Goal: Complete application form

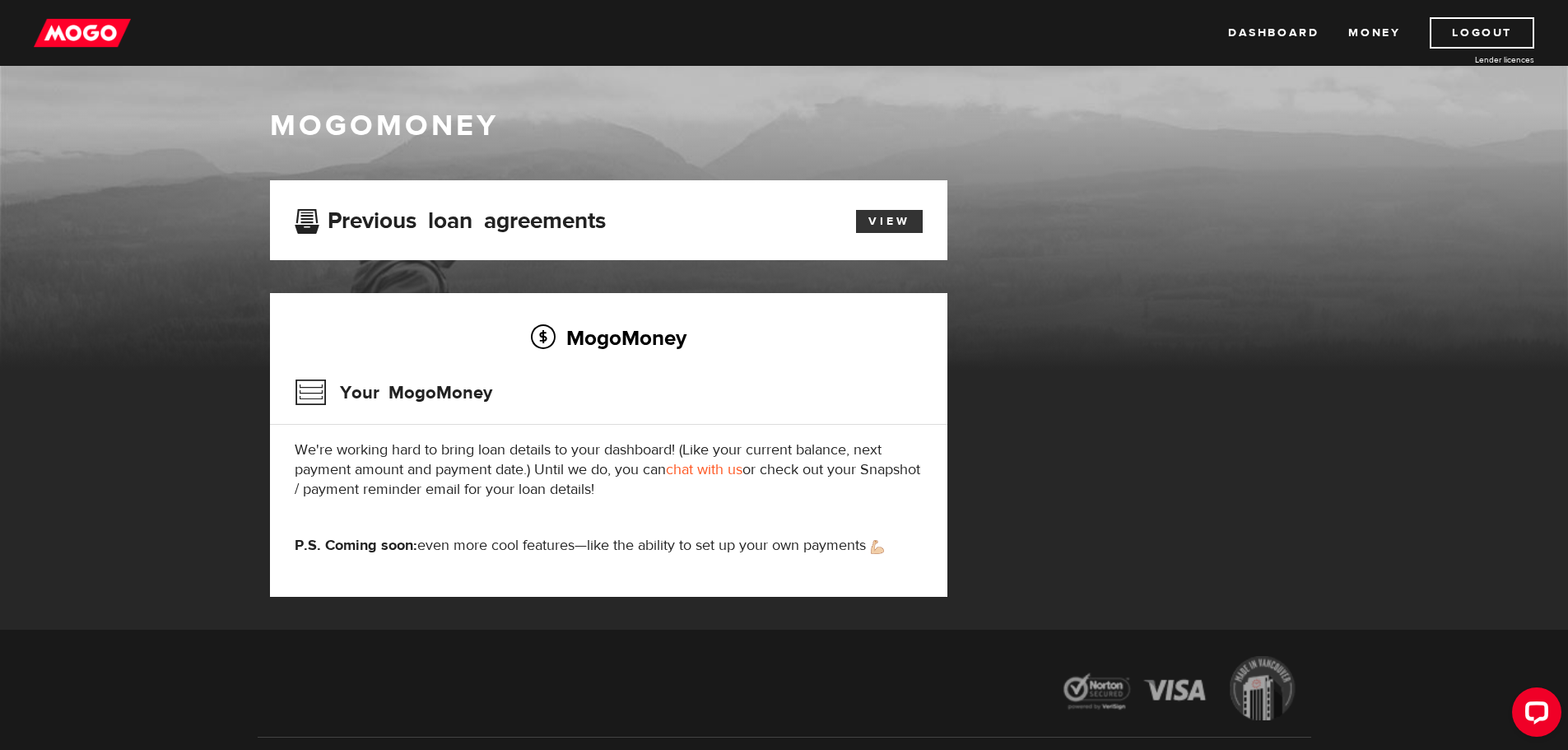
click at [886, 224] on link "View" at bounding box center [889, 222] width 67 height 23
click at [1536, 710] on circle "Open LiveChat chat widget" at bounding box center [1537, 711] width 3 height 3
click at [1247, 29] on link "Dashboard" at bounding box center [1273, 33] width 90 height 31
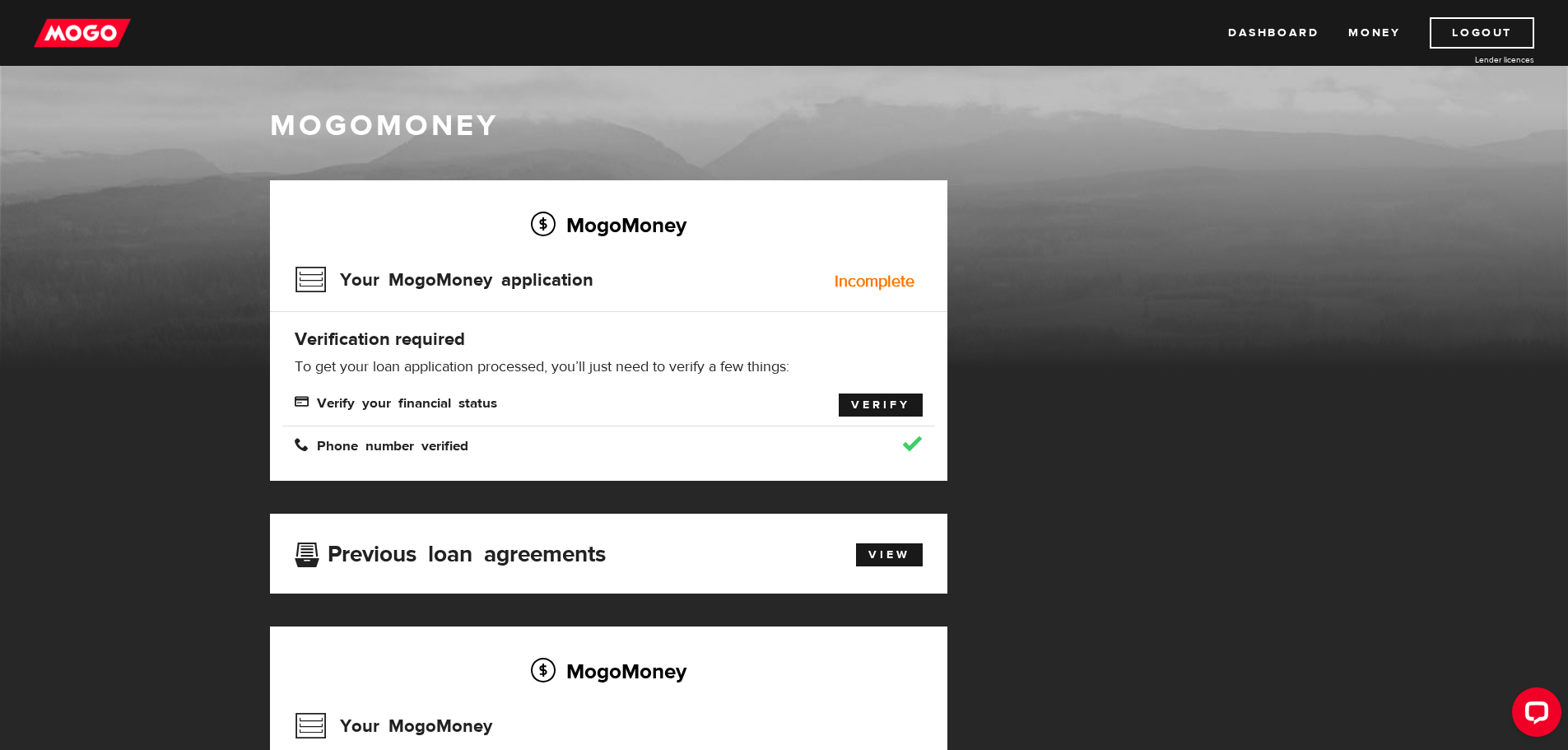
click at [874, 404] on link "Verify" at bounding box center [881, 405] width 84 height 23
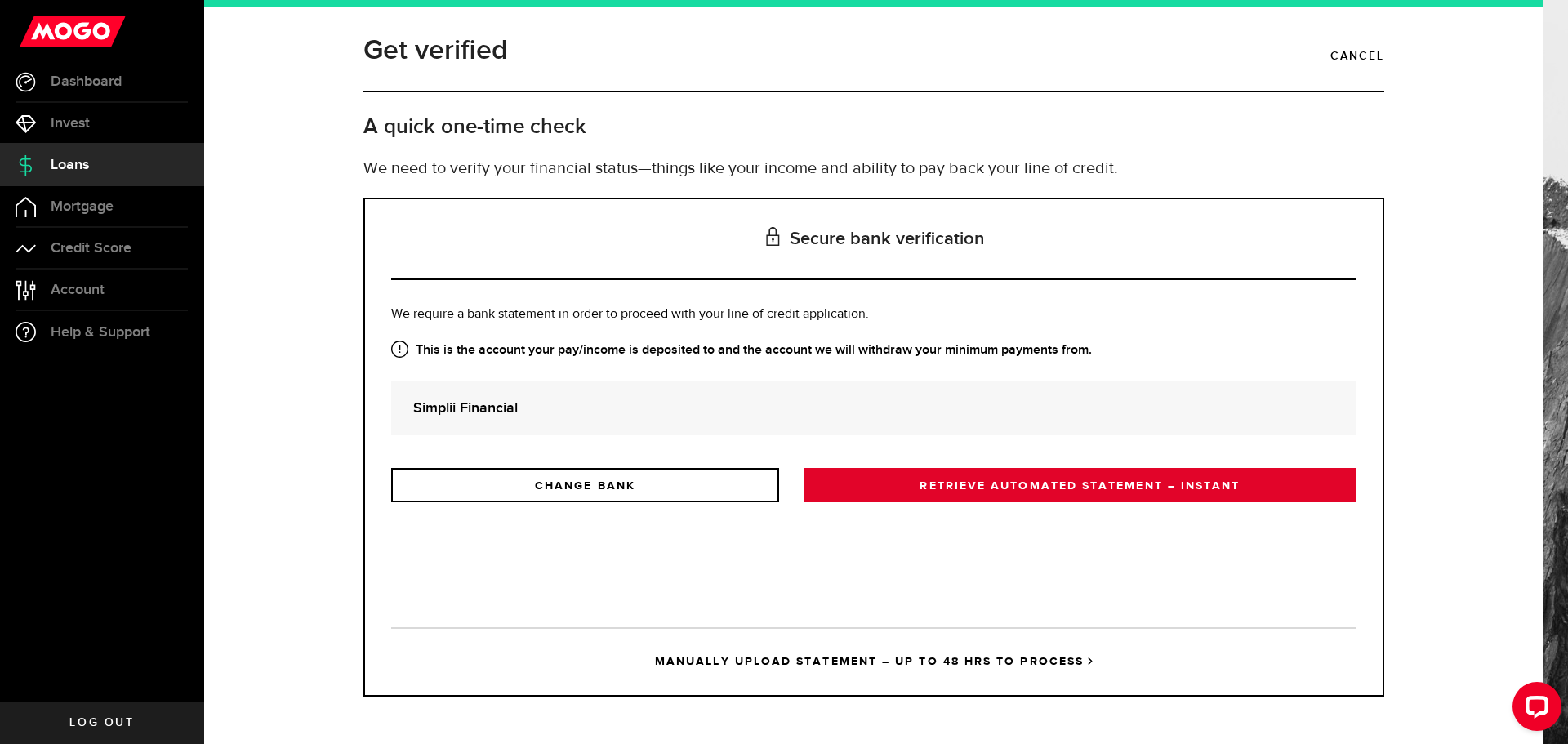
click at [1051, 487] on link "RETRIEVE AUTOMATED STATEMENT – INSTANT" at bounding box center [1080, 485] width 553 height 34
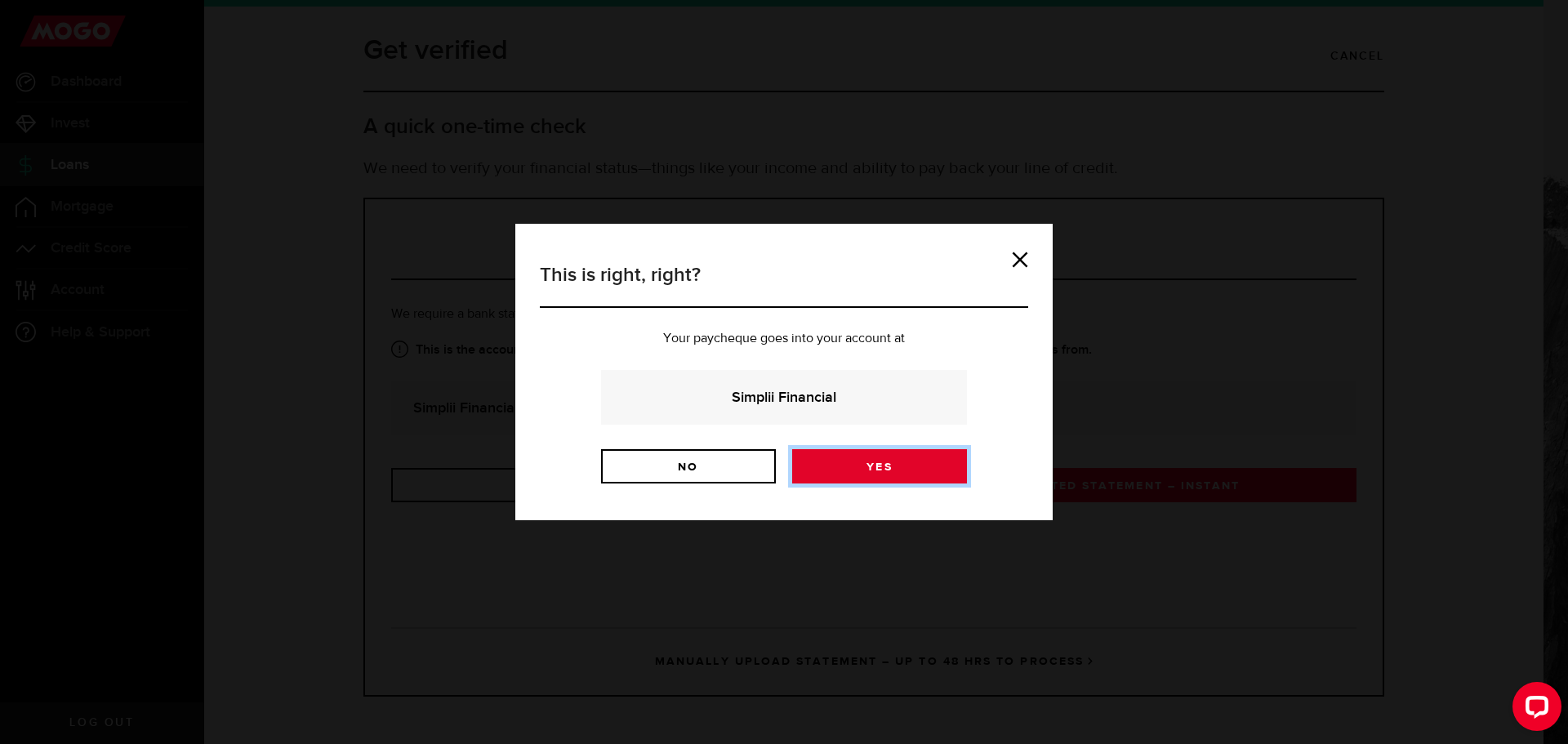
click at [889, 473] on link "Yes" at bounding box center [879, 466] width 175 height 34
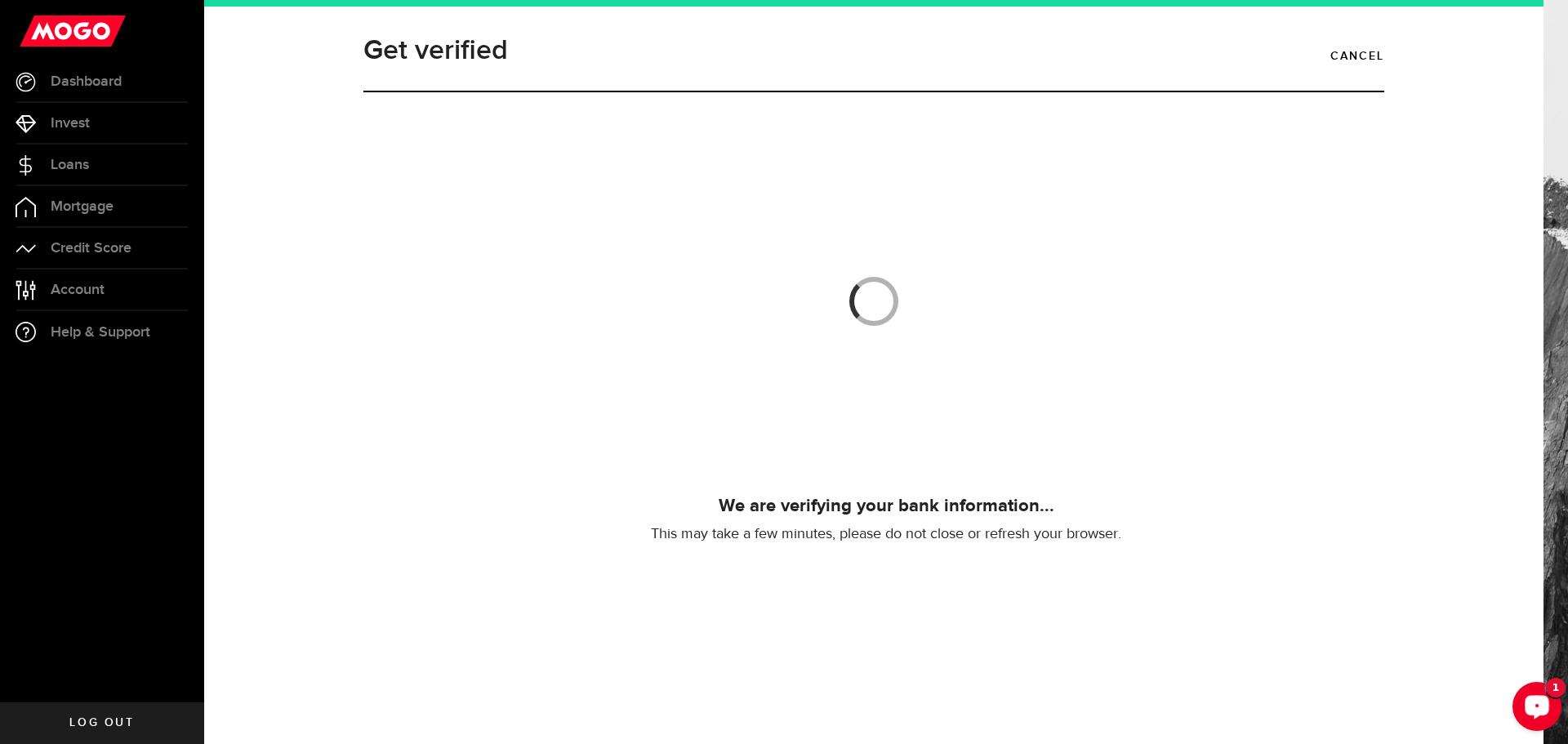
click at [1532, 703] on icon "Open LiveChat chat widget" at bounding box center [1537, 706] width 16 height 11
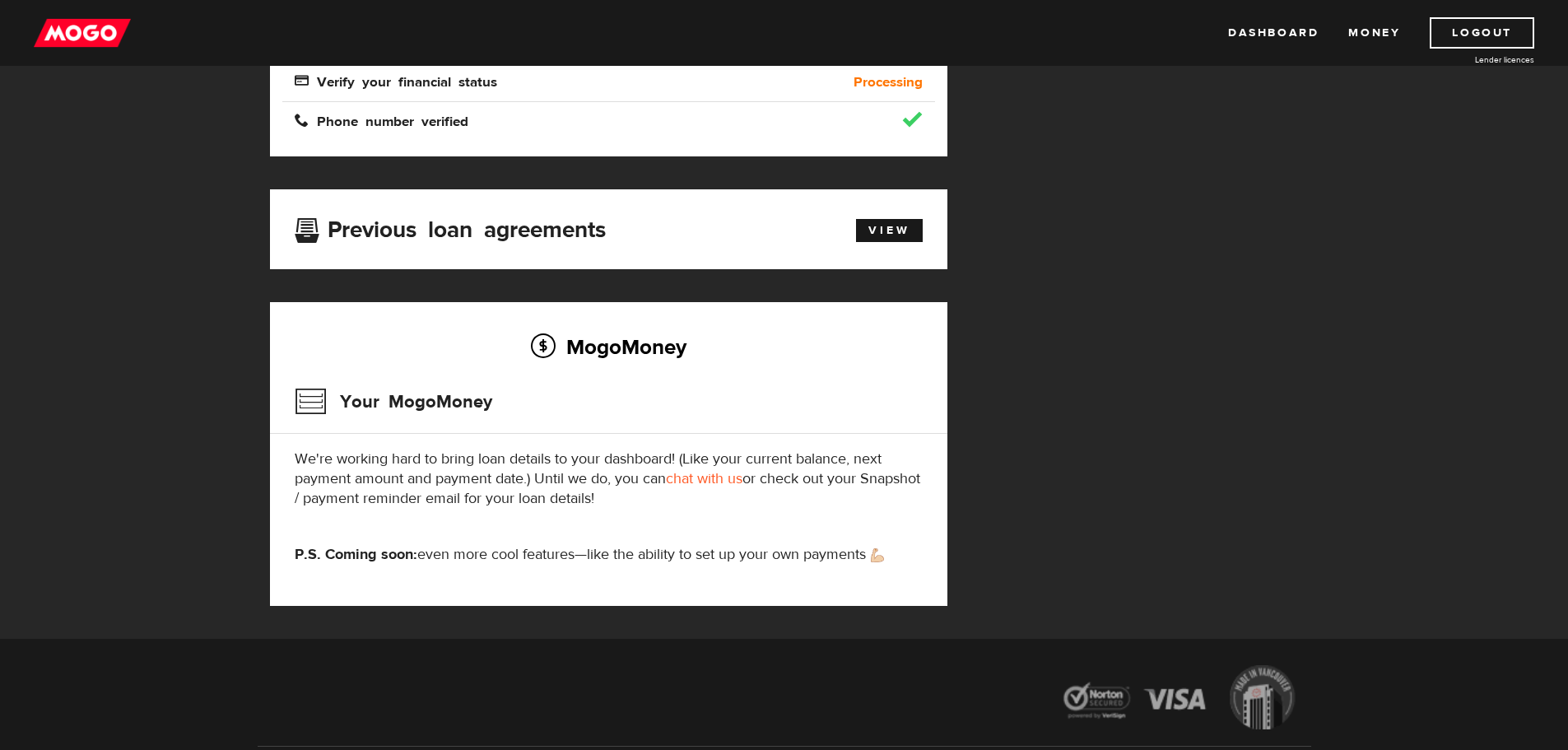
scroll to position [494, 0]
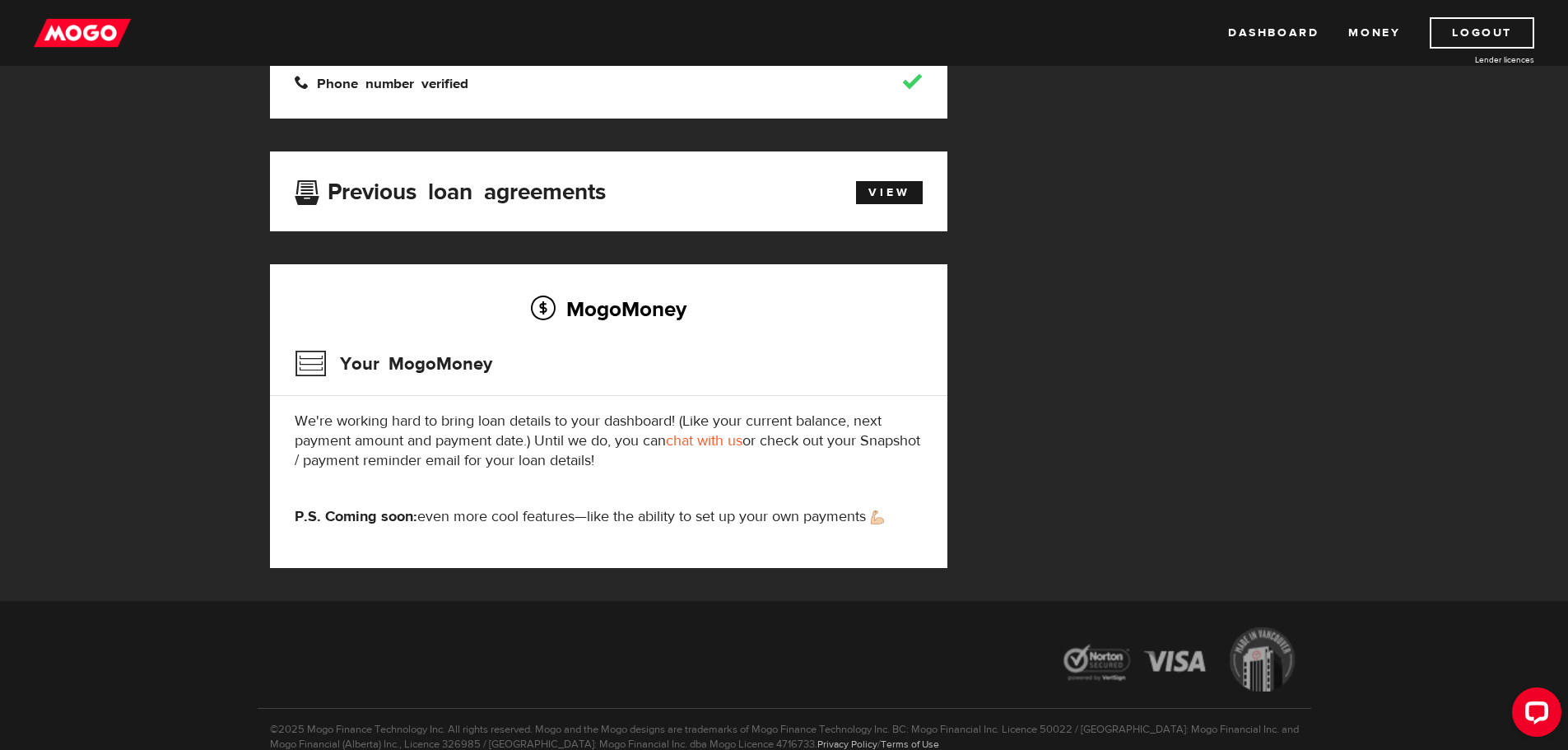
click at [1283, 492] on div "MogoMoney Your MogoMoney application Expired Your MogoMoney credit decision has…" at bounding box center [784, 143] width 1053 height 915
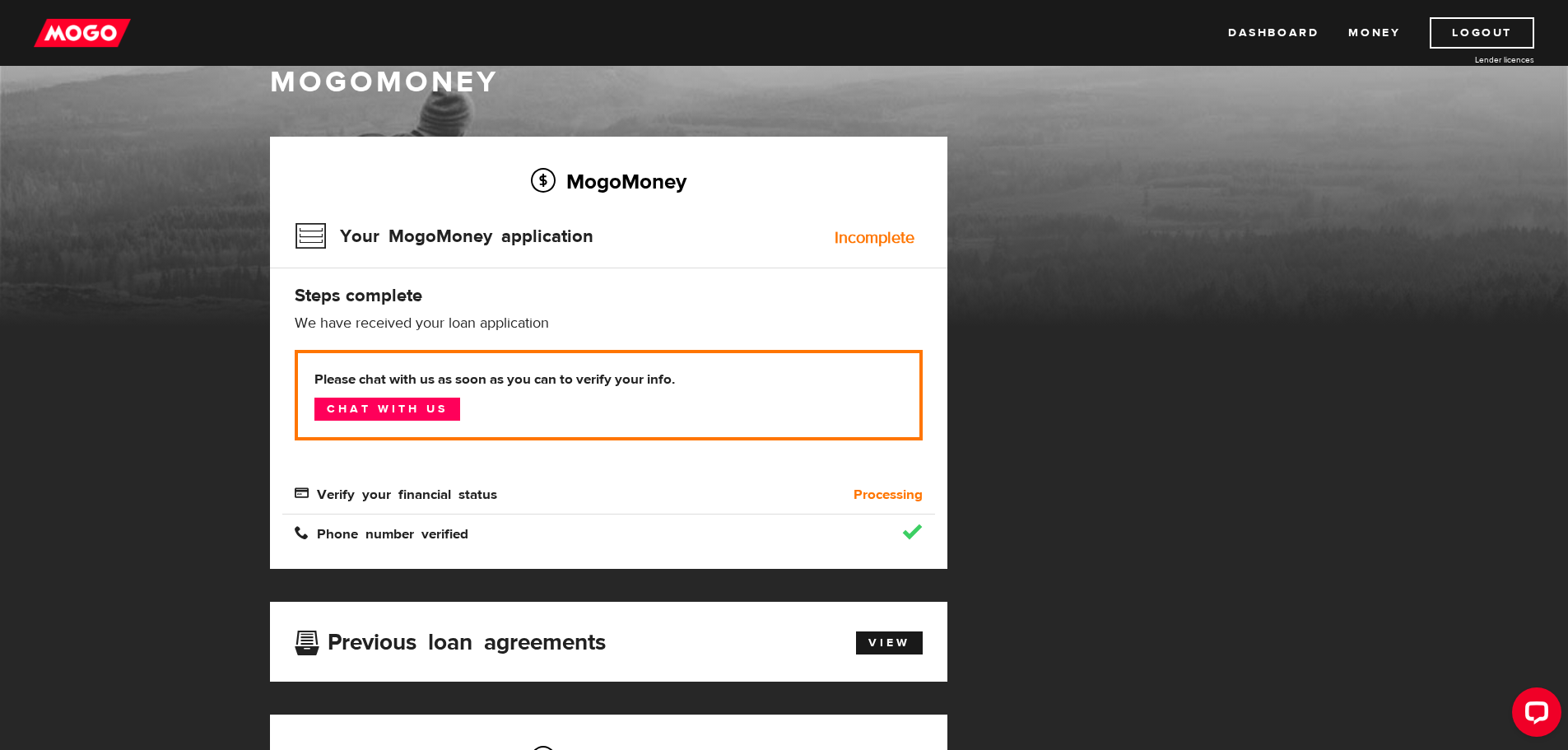
scroll to position [0, 0]
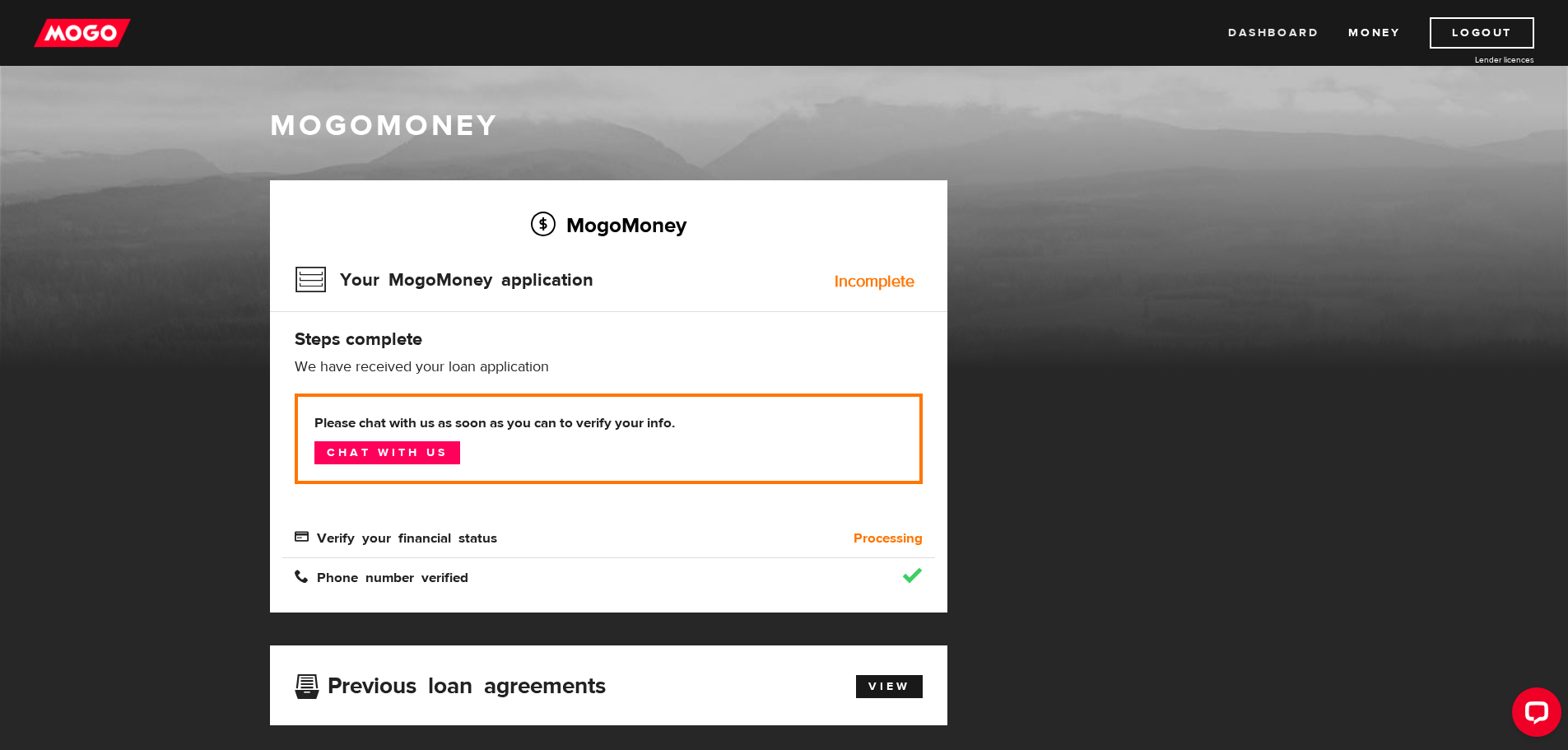
click at [1262, 34] on link "Dashboard" at bounding box center [1273, 33] width 90 height 31
